Goal: Information Seeking & Learning: Learn about a topic

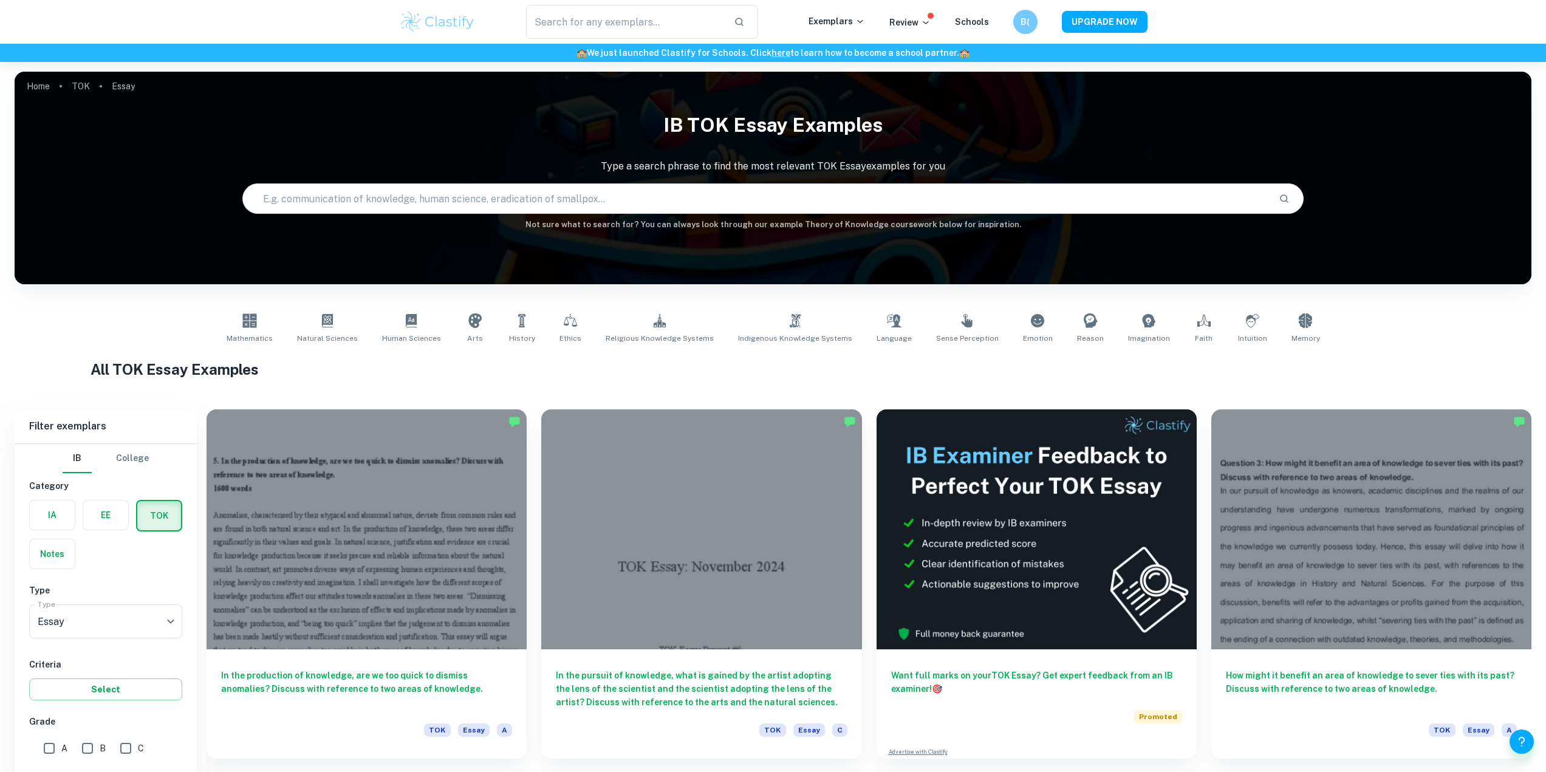
scroll to position [304, 0]
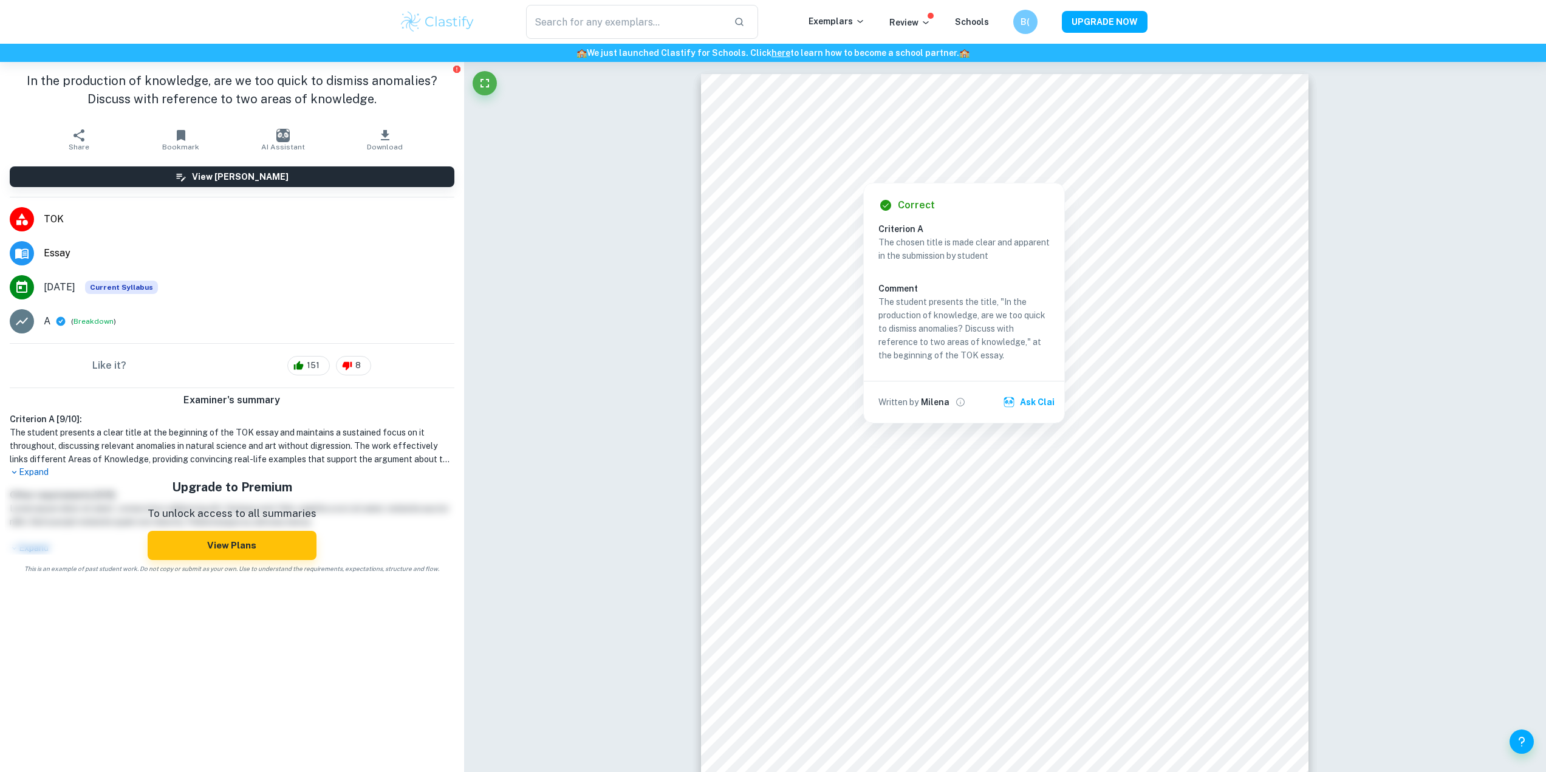
drag, startPoint x: 785, startPoint y: 154, endPoint x: 935, endPoint y: 166, distance: 150.5
click at [935, 166] on div at bounding box center [995, 156] width 433 height 21
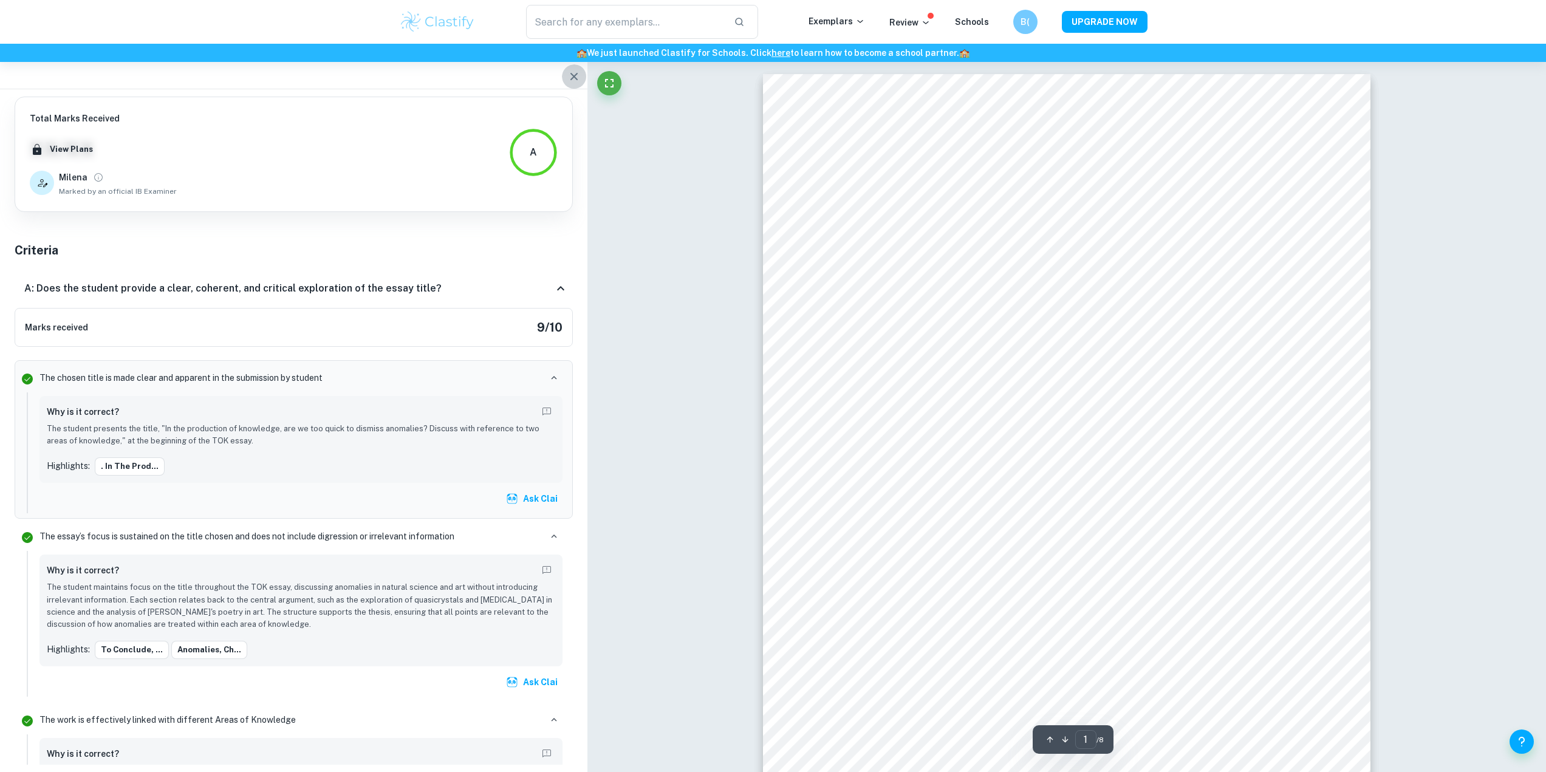
click at [578, 70] on icon "button" at bounding box center [574, 76] width 15 height 15
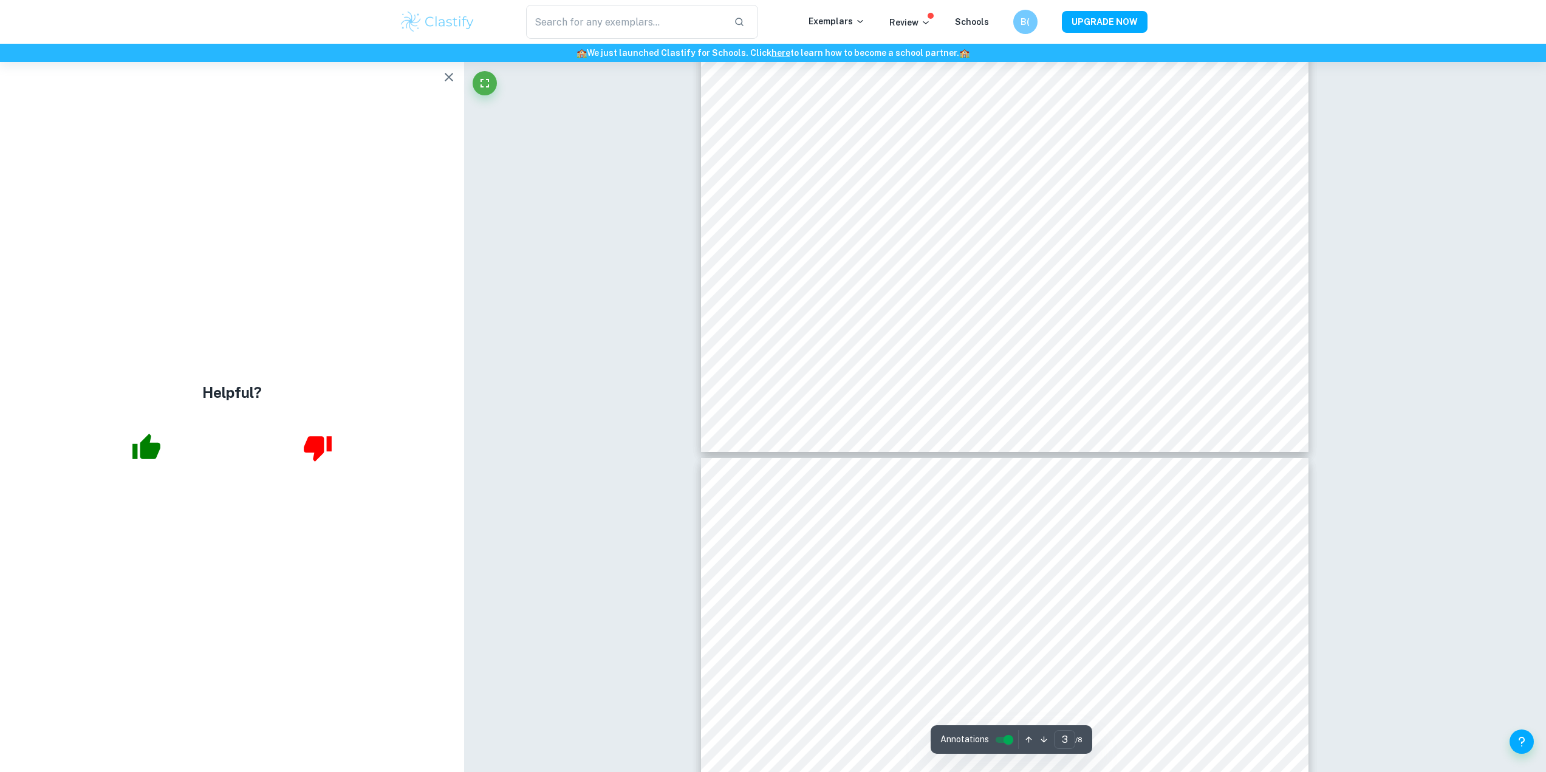
scroll to position [2248, 0]
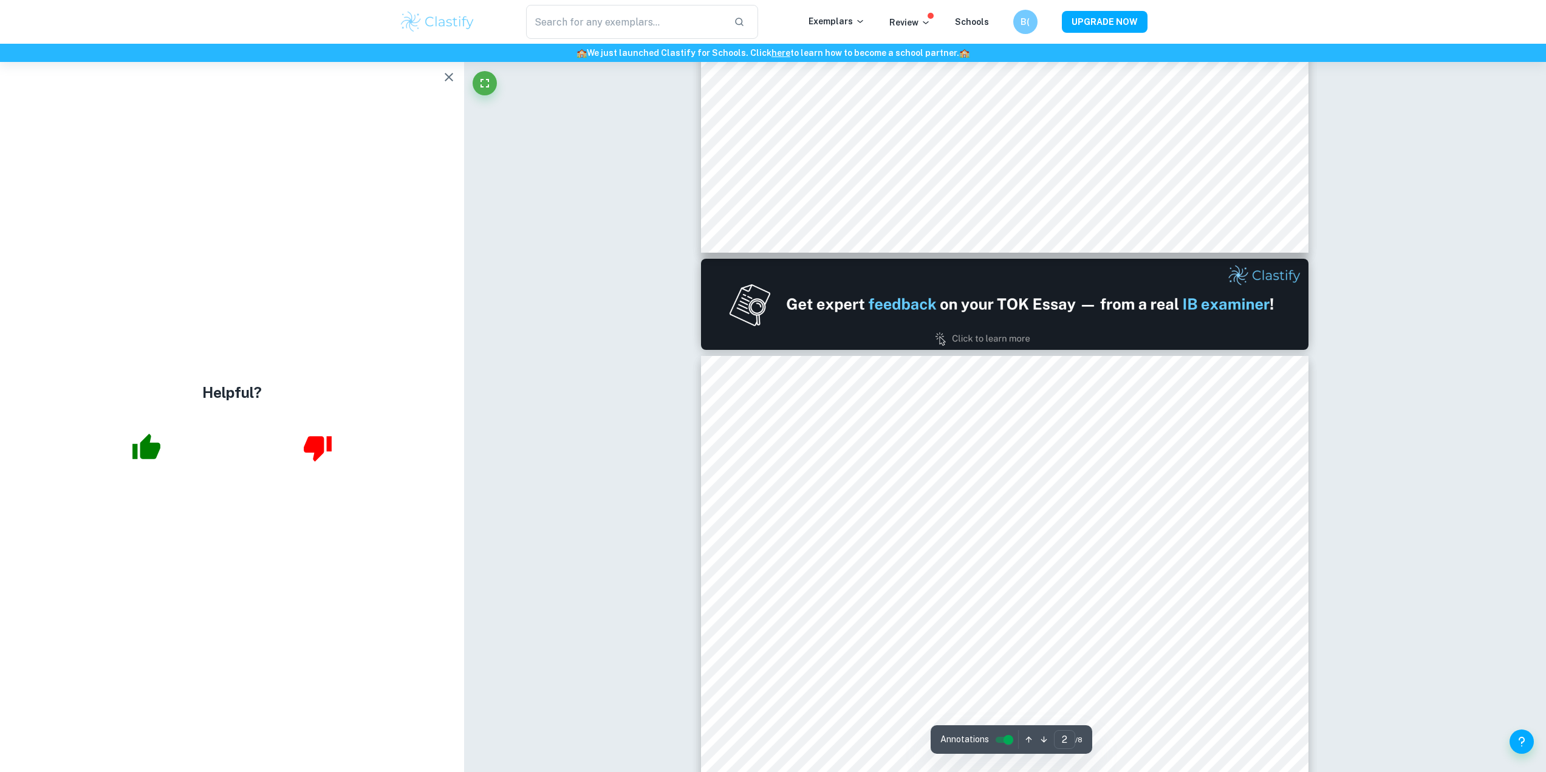
type input "1"
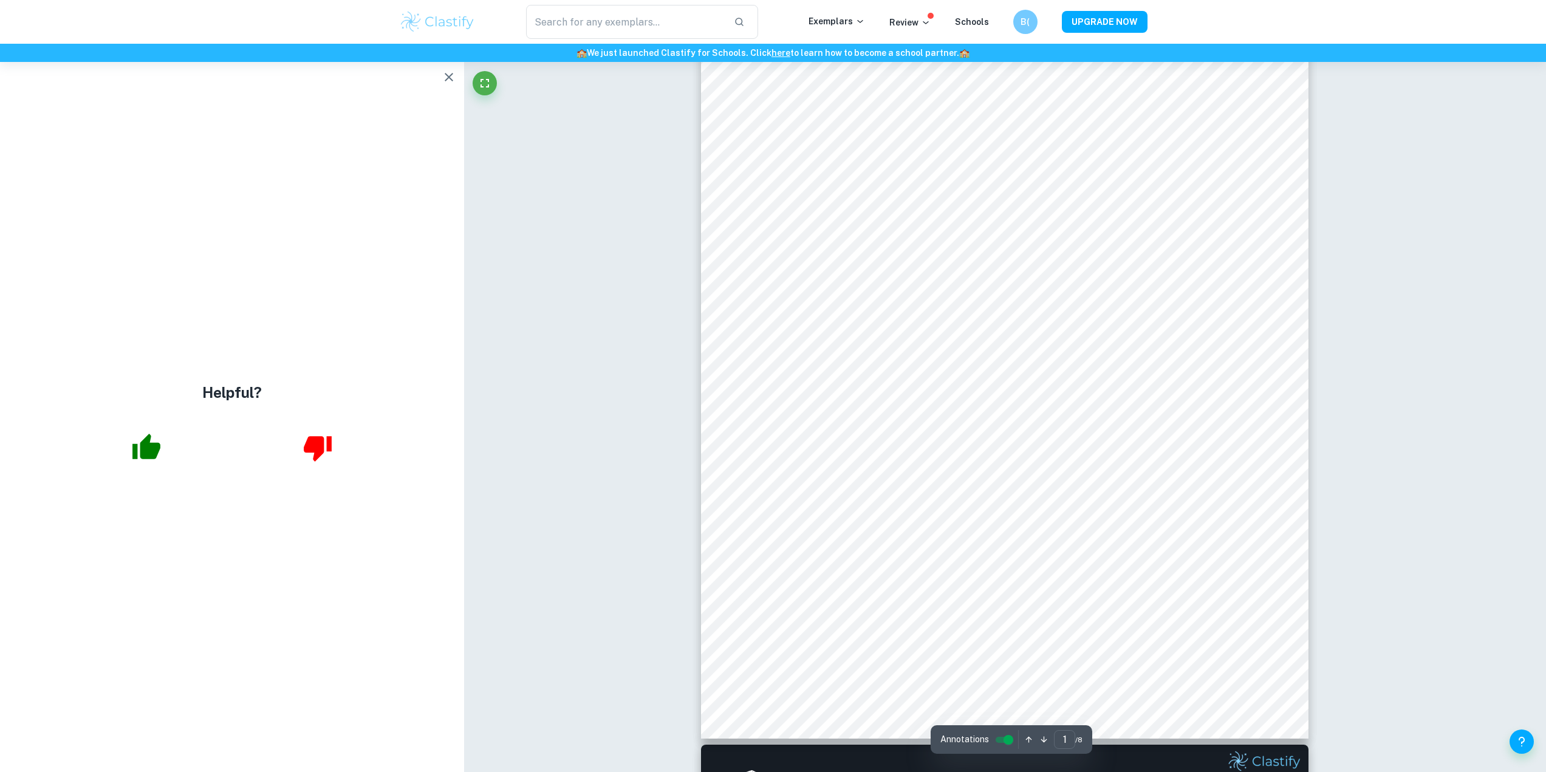
scroll to position [0, 0]
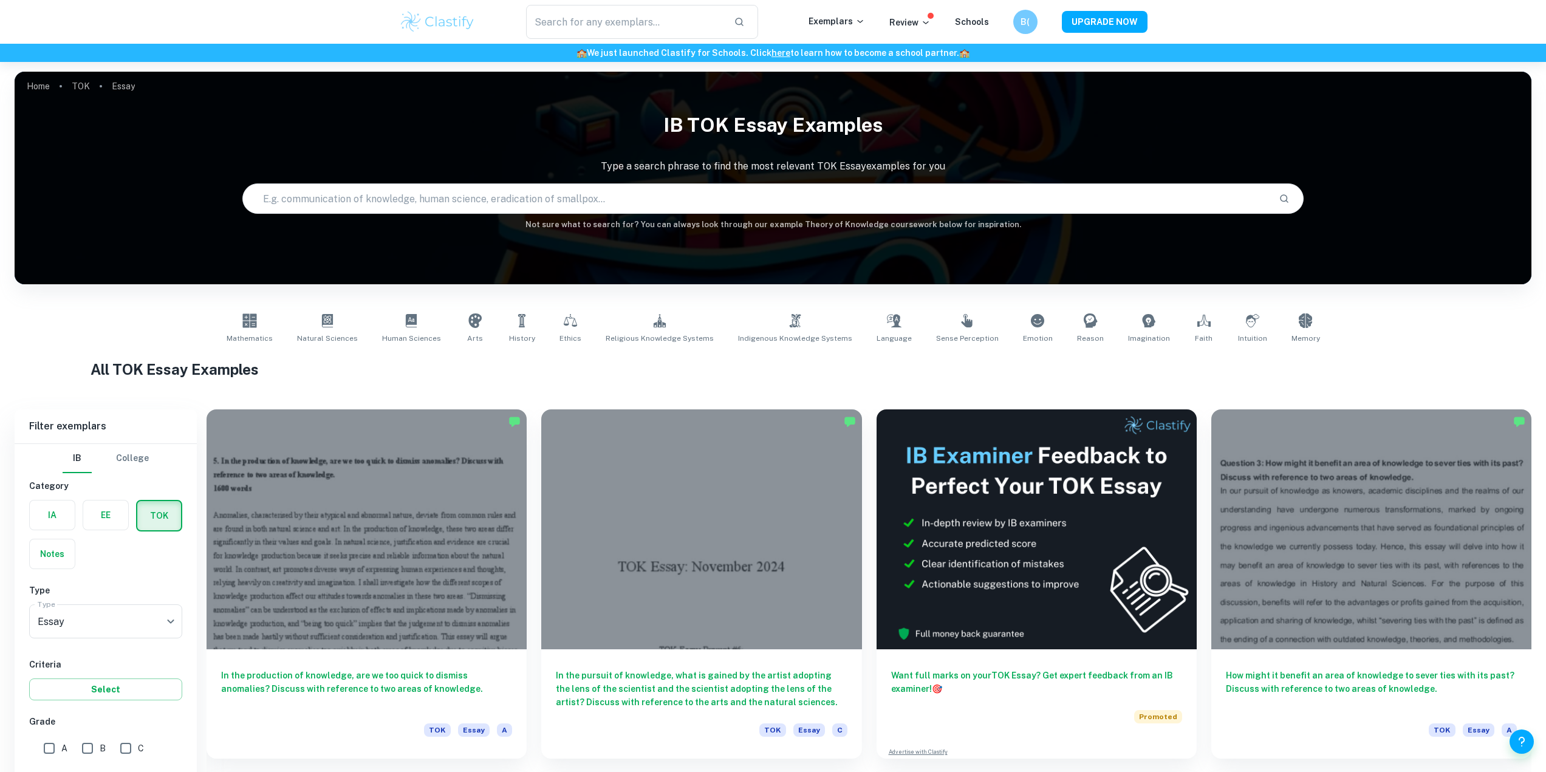
scroll to position [304, 0]
